Goal: Transaction & Acquisition: Purchase product/service

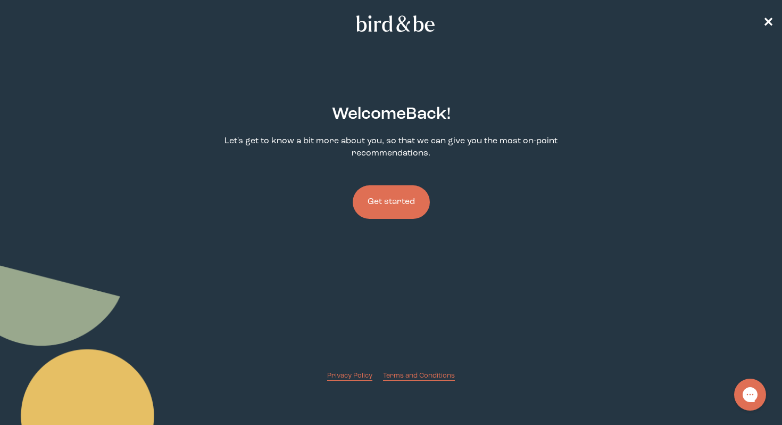
click at [400, 207] on button "Get started" at bounding box center [391, 202] width 77 height 34
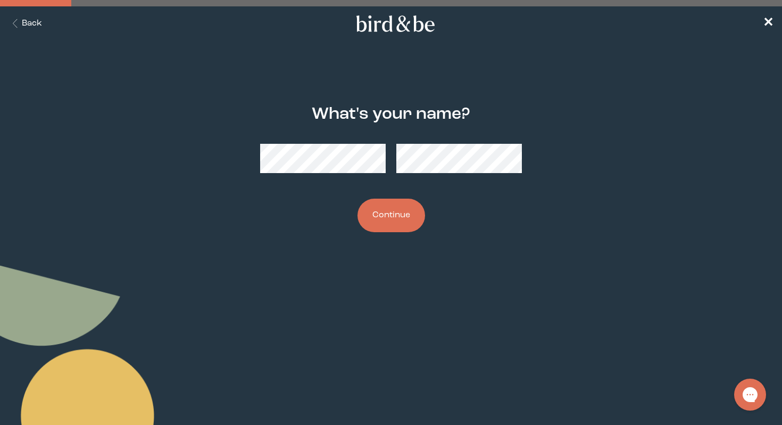
click at [400, 207] on button "Continue" at bounding box center [392, 216] width 68 height 34
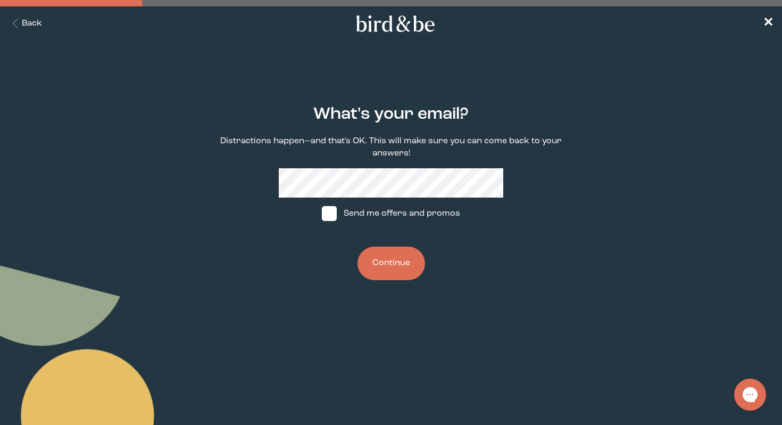
click at [389, 265] on button "Continue" at bounding box center [392, 263] width 68 height 34
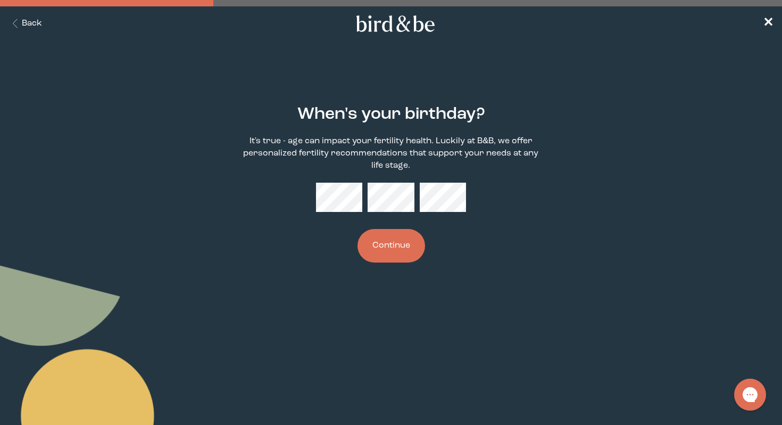
click at [394, 238] on button "Continue" at bounding box center [392, 246] width 68 height 34
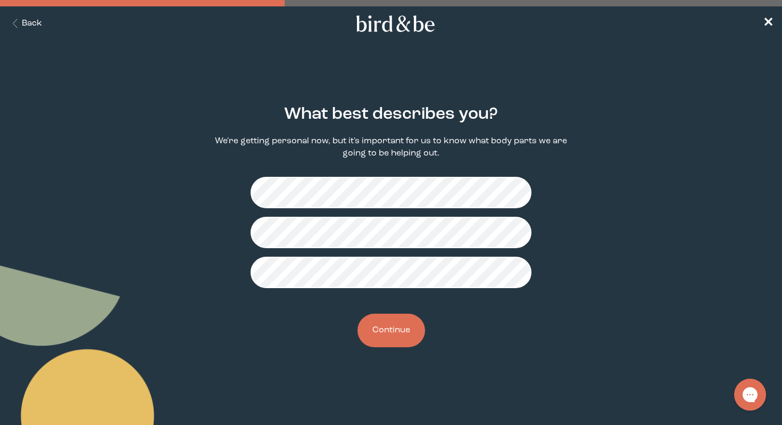
click at [391, 336] on button "Continue" at bounding box center [392, 331] width 68 height 34
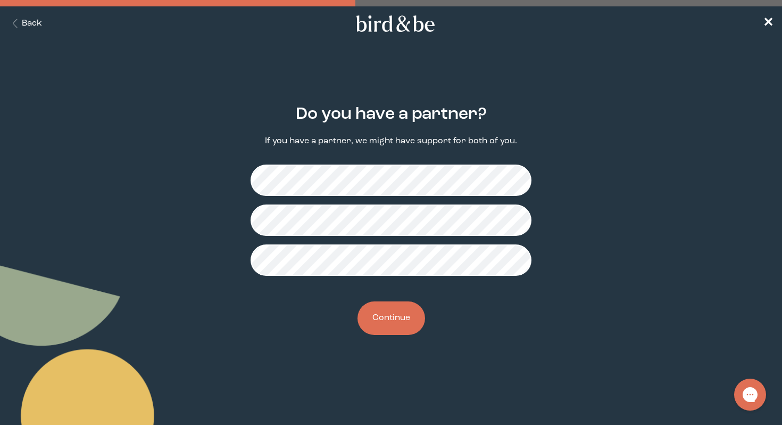
click at [400, 324] on button "Continue" at bounding box center [392, 318] width 68 height 34
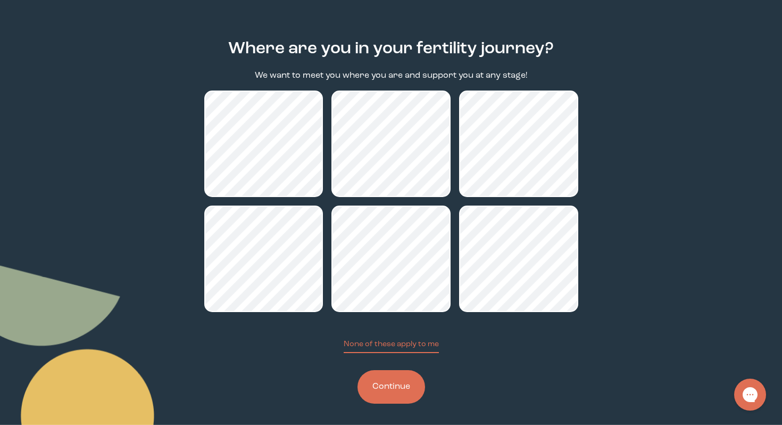
scroll to position [67, 0]
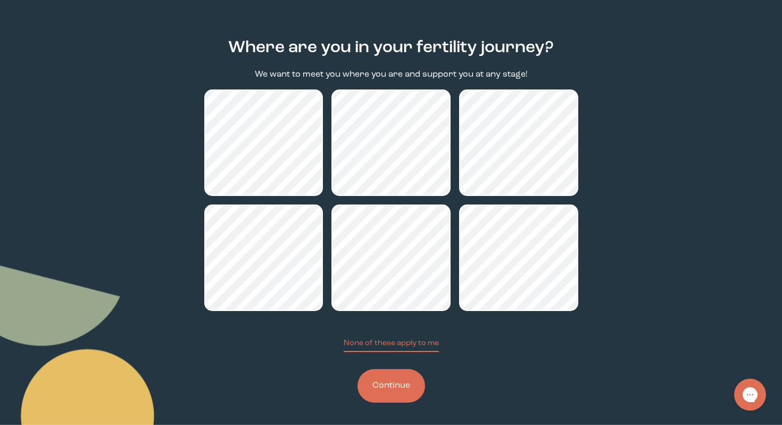
click at [397, 397] on button "Continue" at bounding box center [392, 386] width 68 height 34
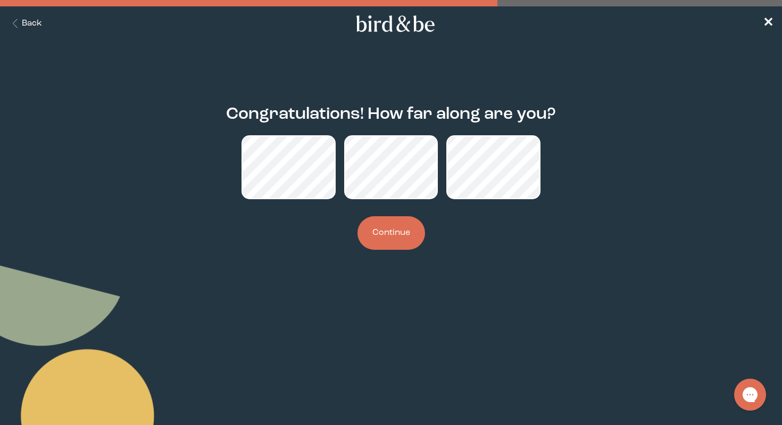
click at [399, 225] on button "Continue" at bounding box center [392, 233] width 68 height 34
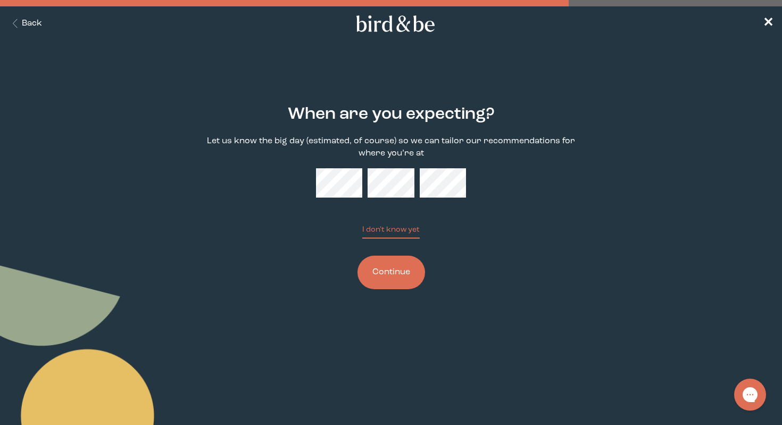
click at [406, 262] on button "Continue" at bounding box center [392, 273] width 68 height 34
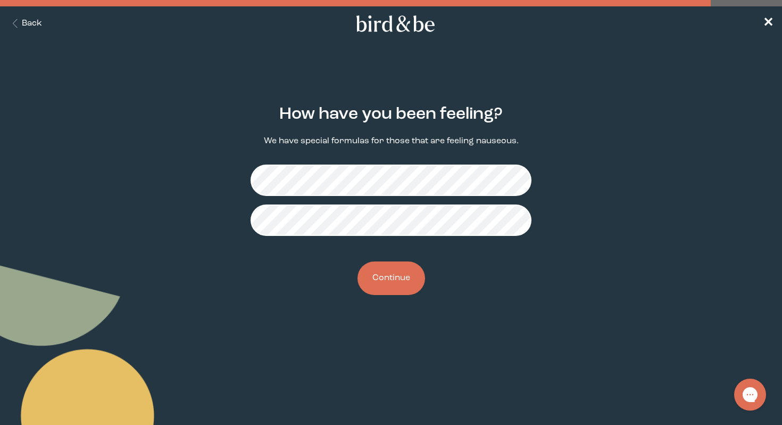
click at [398, 278] on button "Continue" at bounding box center [392, 278] width 68 height 34
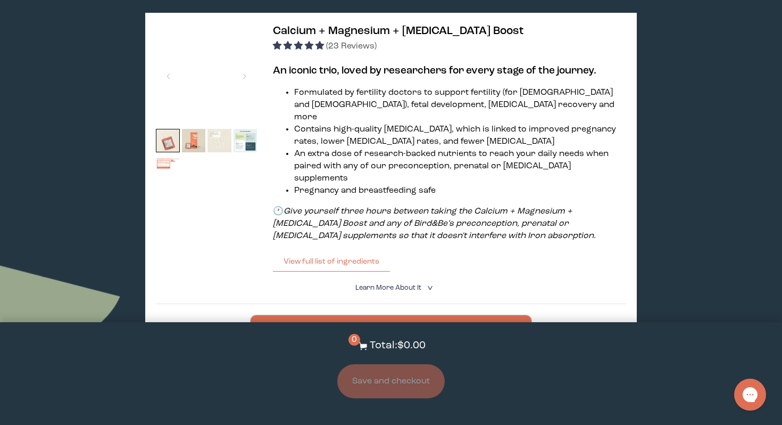
scroll to position [176, 0]
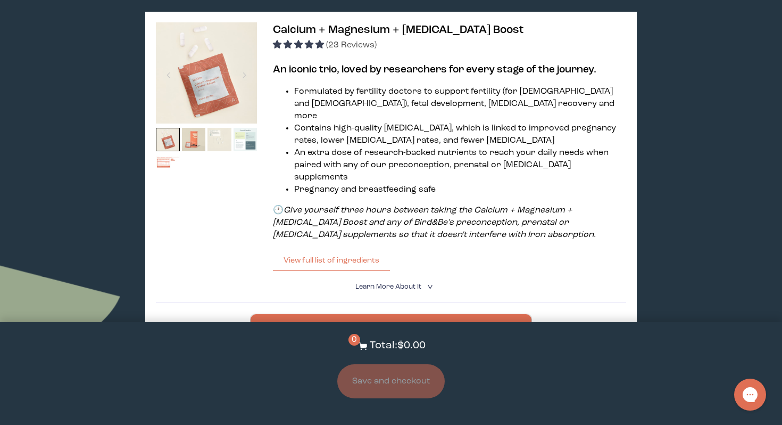
click at [248, 137] on img at bounding box center [246, 140] width 24 height 24
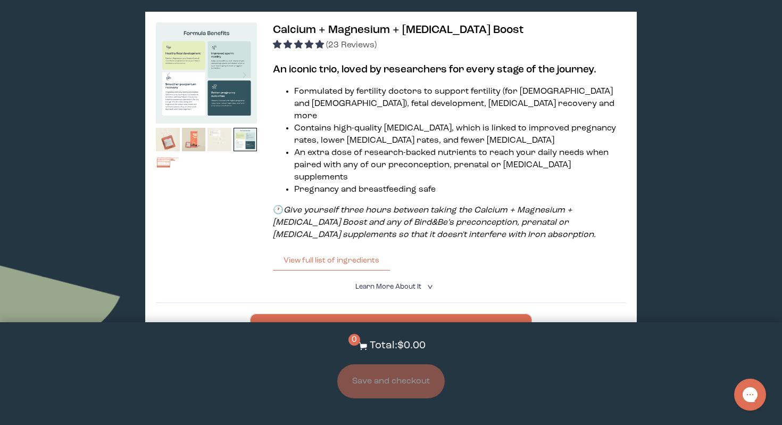
click at [217, 135] on img at bounding box center [220, 140] width 24 height 24
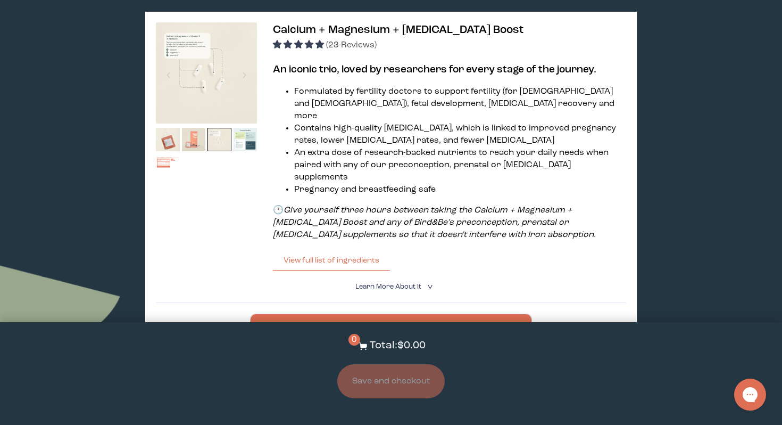
click at [189, 135] on img at bounding box center [194, 140] width 24 height 24
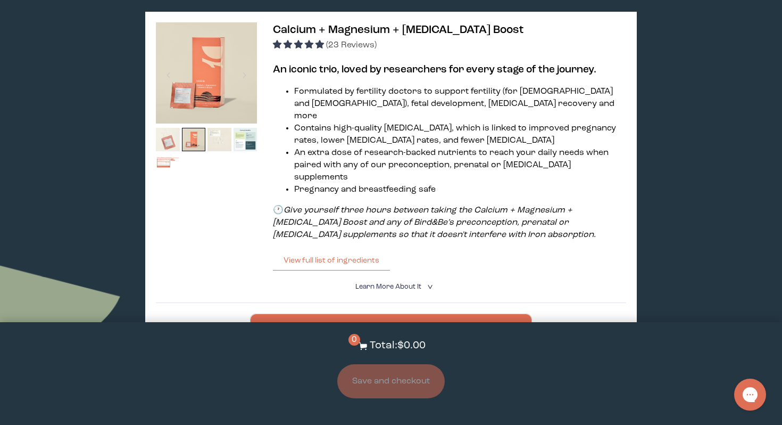
click at [168, 137] on img at bounding box center [168, 140] width 24 height 24
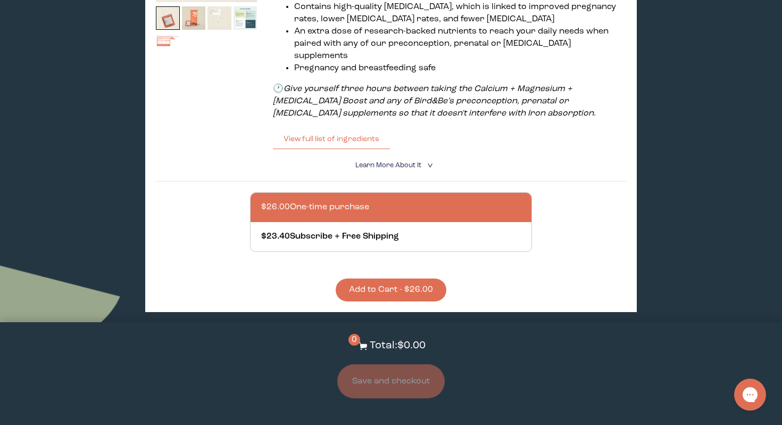
scroll to position [299, 0]
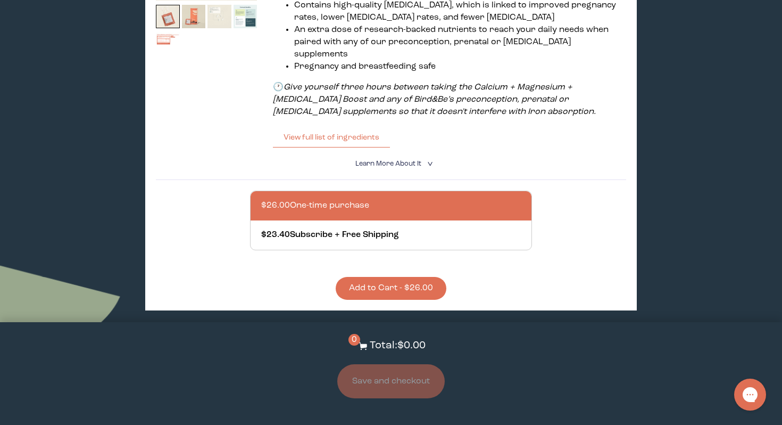
click at [353, 277] on button "Add to Cart - $26.00" at bounding box center [391, 288] width 111 height 23
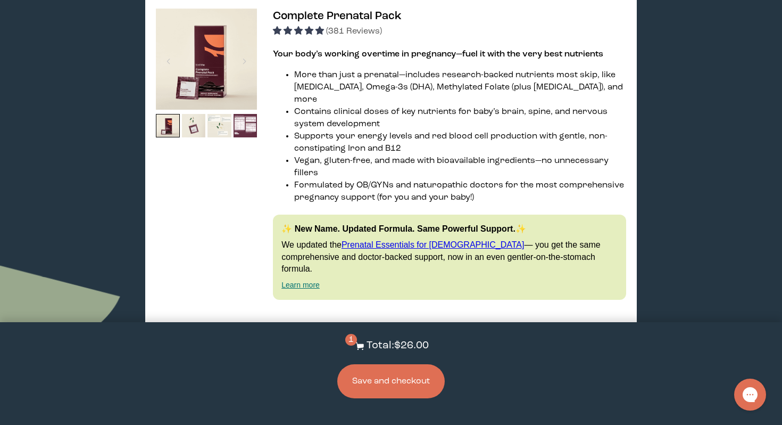
scroll to position [862, 0]
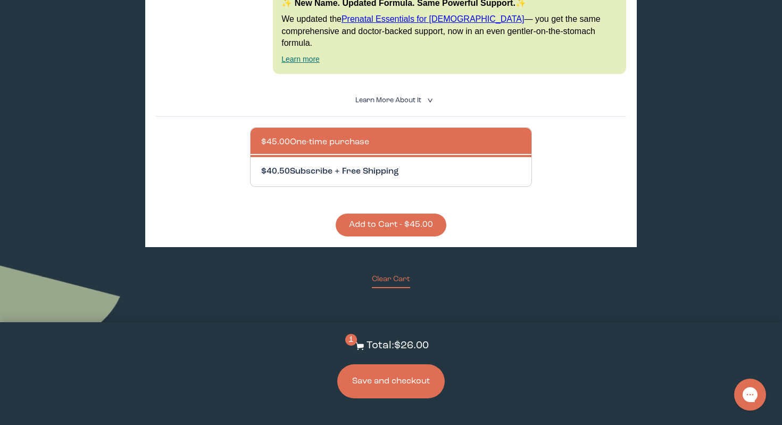
click at [363, 157] on div at bounding box center [401, 171] width 281 height 29
click at [261, 165] on input "$40.50 Subscribe + Free Shipping" at bounding box center [261, 165] width 1 height 1
radio input "true"
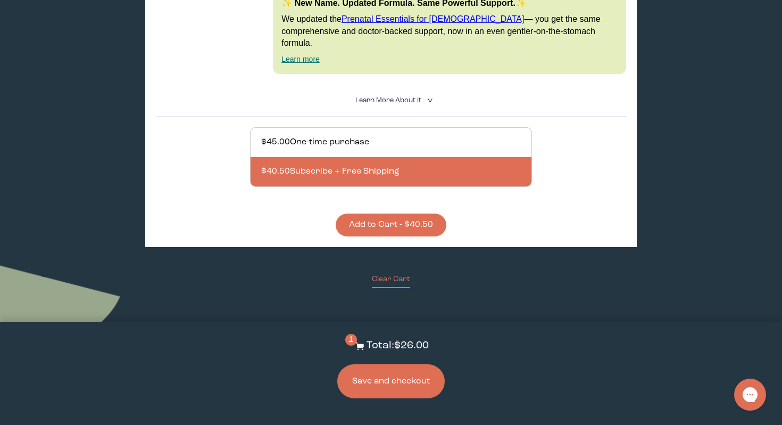
click at [384, 213] on button "Add to Cart - $40.50" at bounding box center [391, 224] width 111 height 23
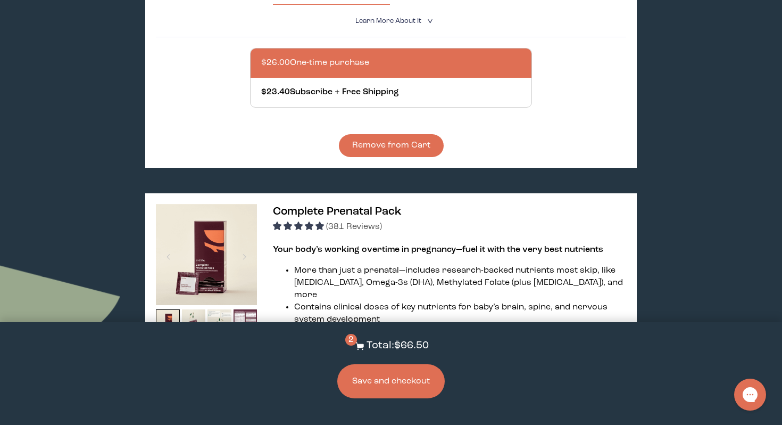
scroll to position [434, 0]
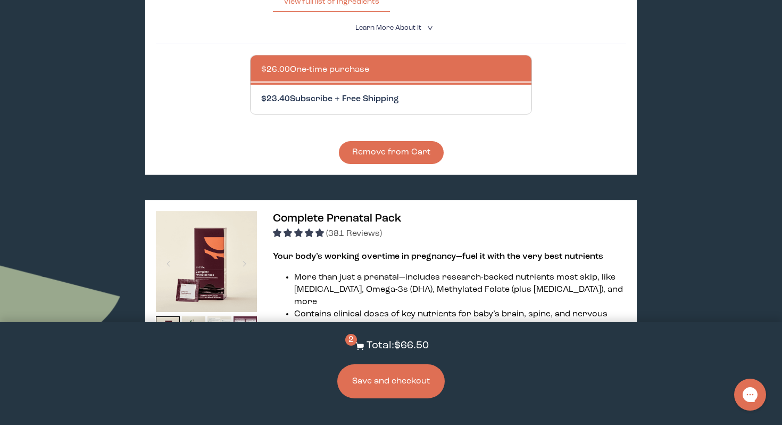
click at [394, 85] on div at bounding box center [401, 99] width 281 height 29
click at [261, 93] on input "$23.40 Subscribe + Free Shipping" at bounding box center [261, 93] width 1 height 1
radio input "true"
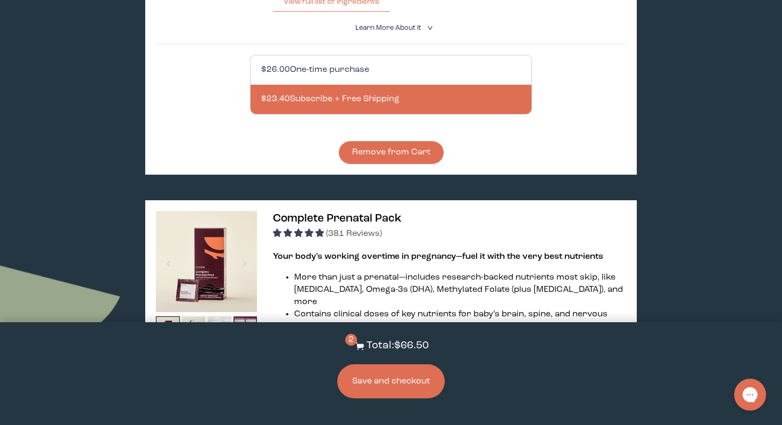
click at [396, 55] on div at bounding box center [401, 69] width 281 height 29
click at [261, 63] on input "$26.00 One-time purchase" at bounding box center [261, 63] width 1 height 1
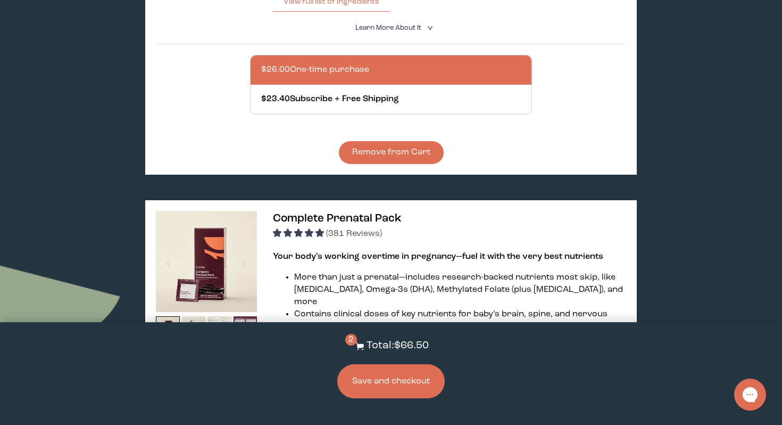
click at [389, 141] on button "Remove from Cart" at bounding box center [391, 152] width 105 height 23
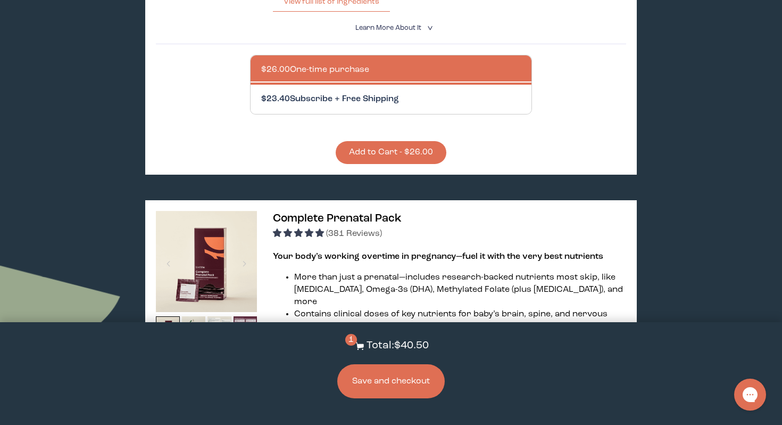
click at [391, 85] on div at bounding box center [401, 99] width 281 height 29
click at [261, 93] on input "$23.40 Subscribe + Free Shipping" at bounding box center [261, 93] width 1 height 1
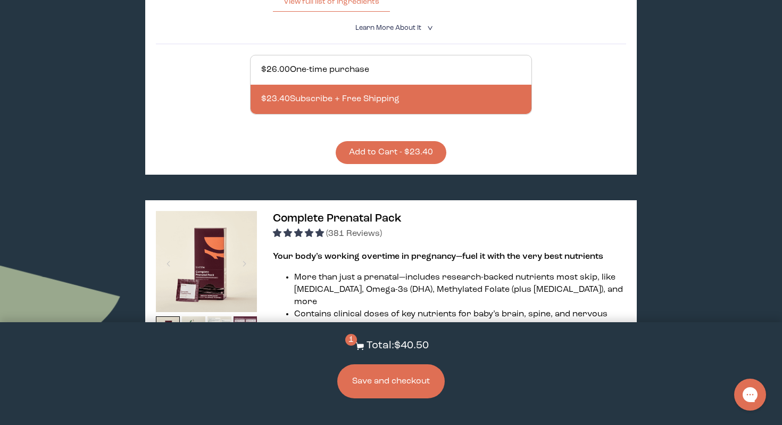
click at [391, 141] on button "Add to Cart - $23.40" at bounding box center [391, 152] width 111 height 23
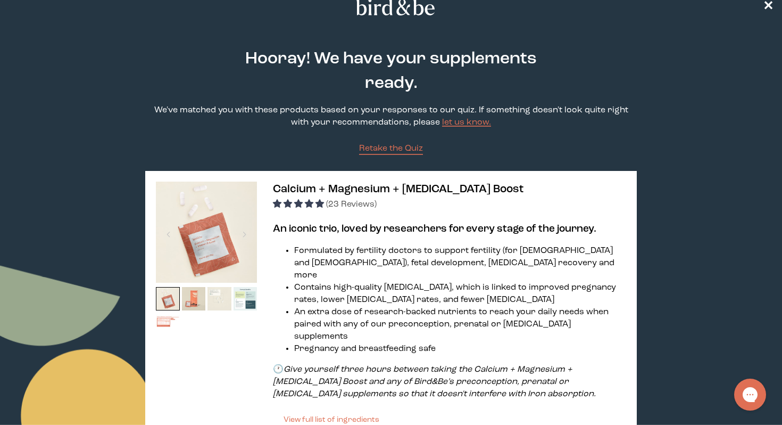
scroll to position [0, 0]
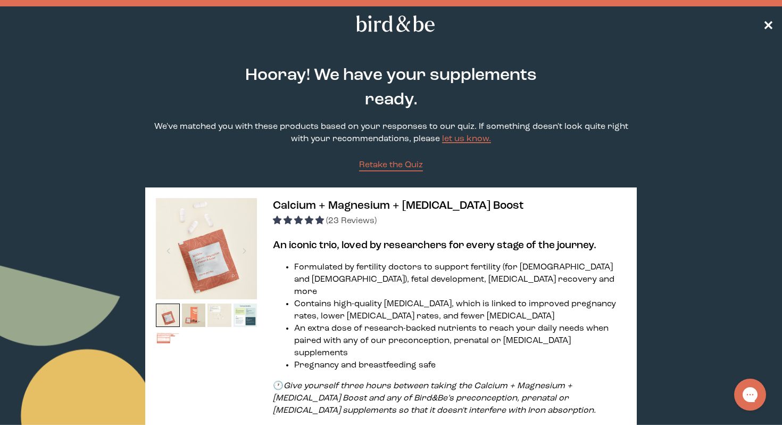
click at [772, 19] on nav "✕" at bounding box center [391, 23] width 782 height 34
click at [769, 21] on span "✕" at bounding box center [768, 24] width 11 height 13
